Goal: Submit feedback/report problem

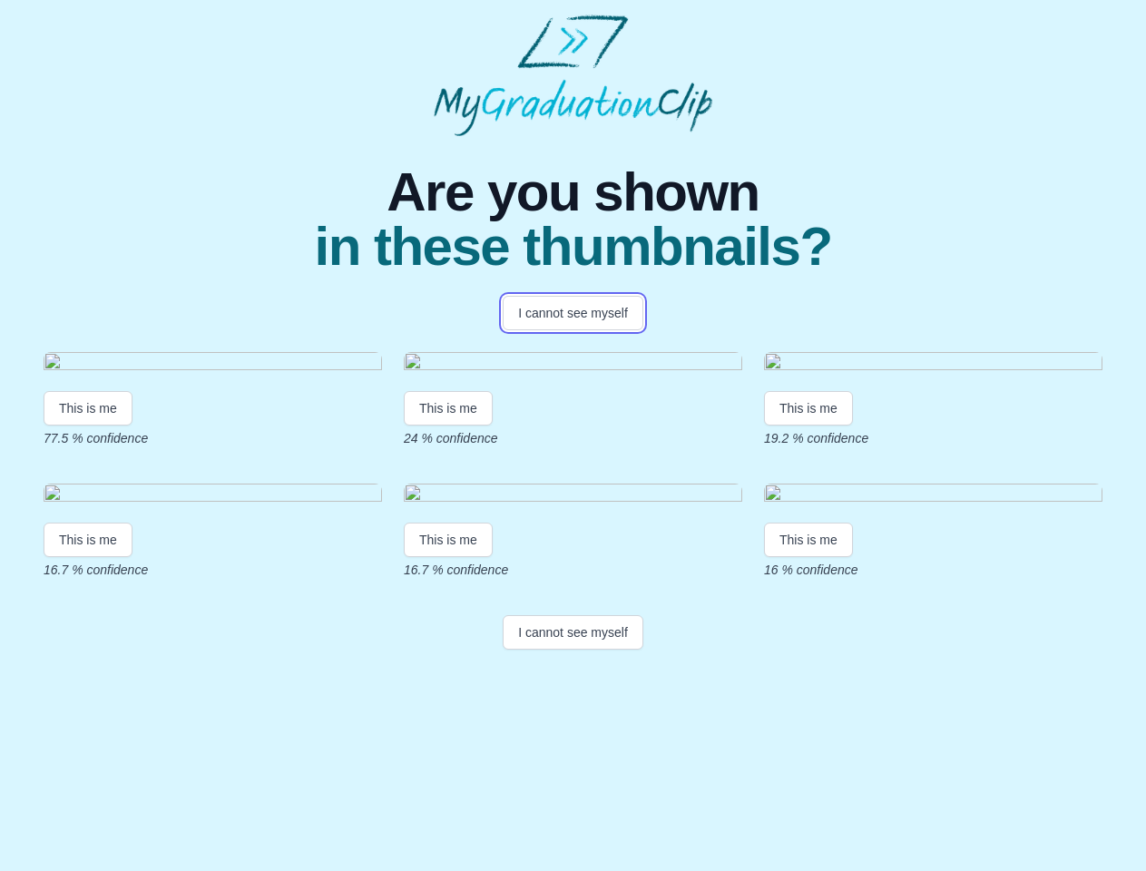
click at [573, 313] on button "I cannot see myself" at bounding box center [573, 313] width 141 height 34
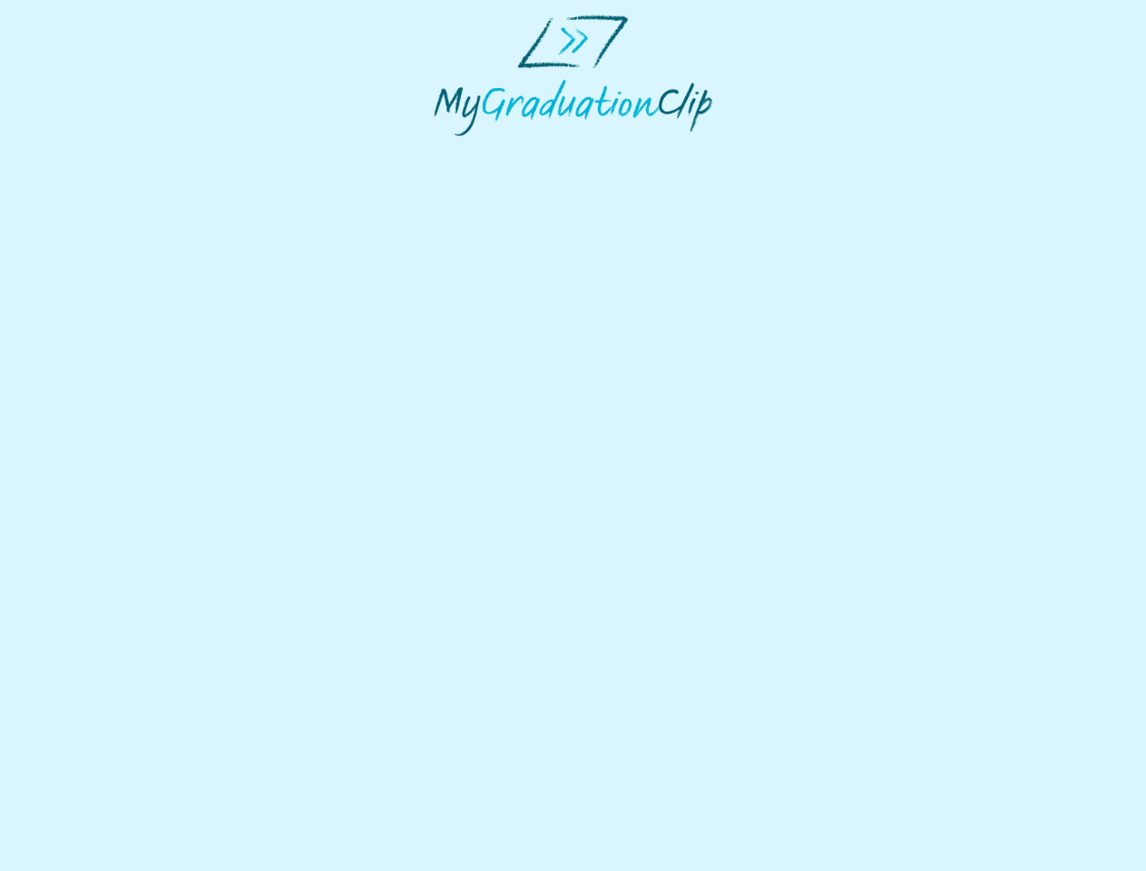
click at [88, 151] on html at bounding box center [573, 75] width 1146 height 151
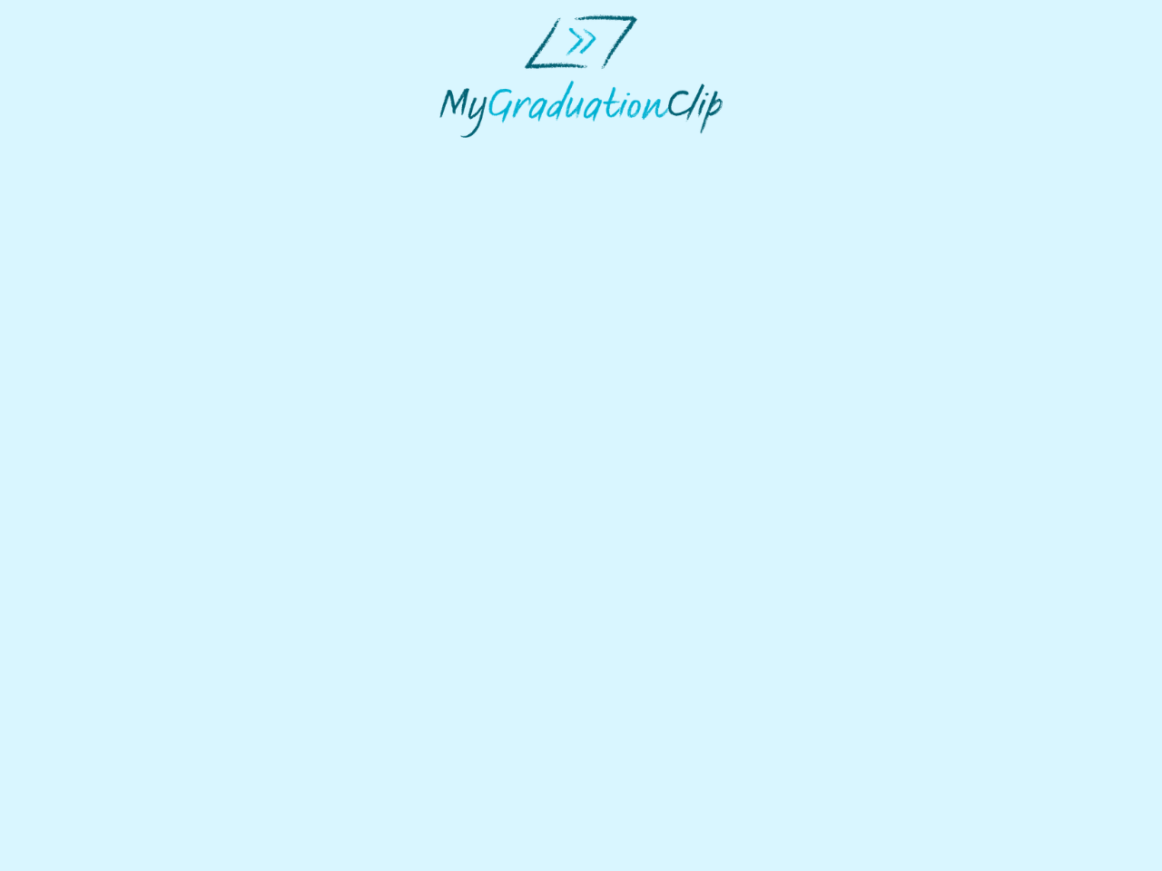
click at [451, 152] on html at bounding box center [581, 76] width 1162 height 152
click at [813, 152] on html at bounding box center [581, 76] width 1162 height 152
click at [88, 152] on html at bounding box center [581, 76] width 1162 height 152
click at [451, 152] on html at bounding box center [581, 76] width 1162 height 152
click at [813, 152] on html at bounding box center [581, 76] width 1162 height 152
